Goal: Information Seeking & Learning: Understand process/instructions

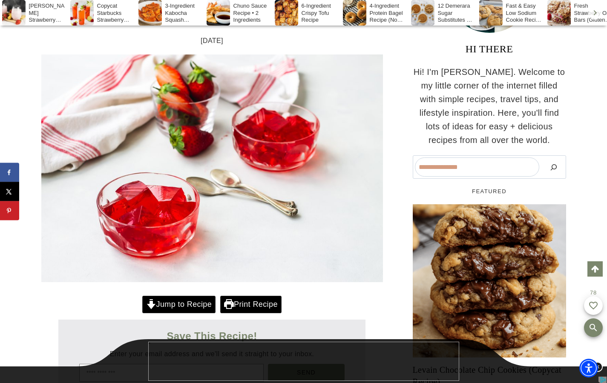
click at [179, 306] on link "Jump to Recipe" at bounding box center [178, 304] width 73 height 17
